Goal: Task Accomplishment & Management: Complete application form

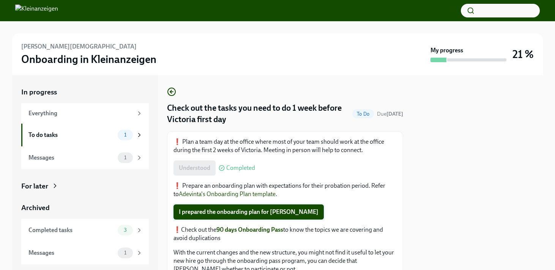
click at [254, 210] on span "I prepared the onboarding plan for [PERSON_NAME]" at bounding box center [249, 212] width 140 height 8
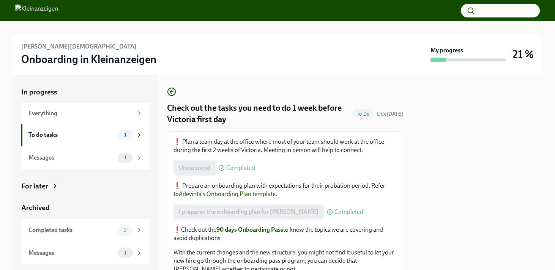
click at [520, 127] on div at bounding box center [477, 172] width 131 height 195
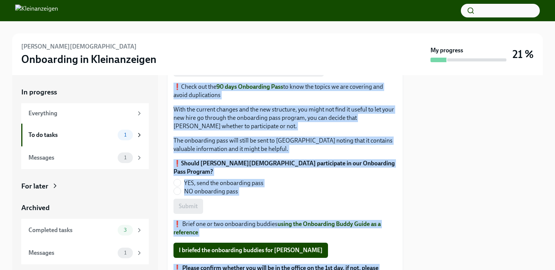
scroll to position [155, 0]
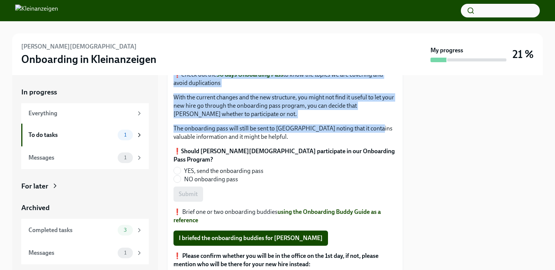
drag, startPoint x: 389, startPoint y: 150, endPoint x: 367, endPoint y: 130, distance: 29.3
click at [367, 130] on div "❗️ Plan a team day at the office where most of your team should work at the off…" at bounding box center [284, 157] width 223 height 349
click at [178, 167] on input "YES, send the onboarding pass" at bounding box center [177, 170] width 7 height 7
radio input "true"
click at [185, 187] on button "Submit" at bounding box center [188, 194] width 30 height 15
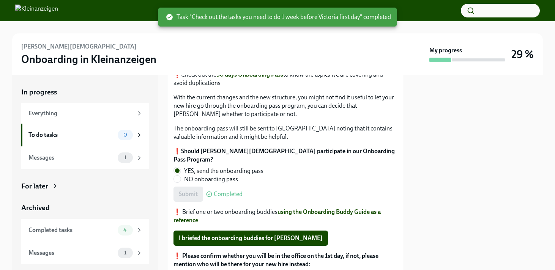
click at [451, 212] on div at bounding box center [477, 172] width 131 height 195
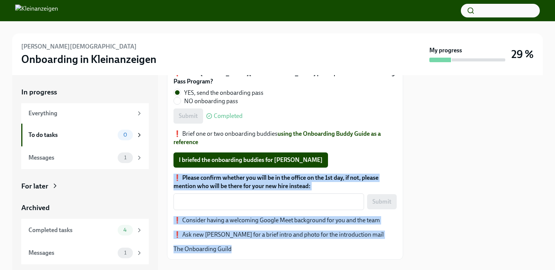
scroll to position [239, 0]
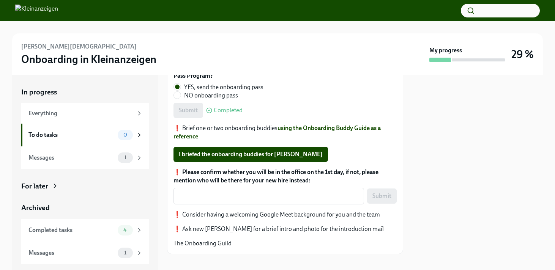
drag, startPoint x: 333, startPoint y: 230, endPoint x: 322, endPoint y: 159, distance: 71.5
click at [322, 159] on div "❗️ Plan a team day at the office where most of your team should work at the off…" at bounding box center [284, 73] width 223 height 349
click at [237, 192] on textarea "❗️ Please confirm whether you will be in the office on the 1st day, if not, ple…" at bounding box center [268, 196] width 181 height 9
